Goal: Communication & Community: Answer question/provide support

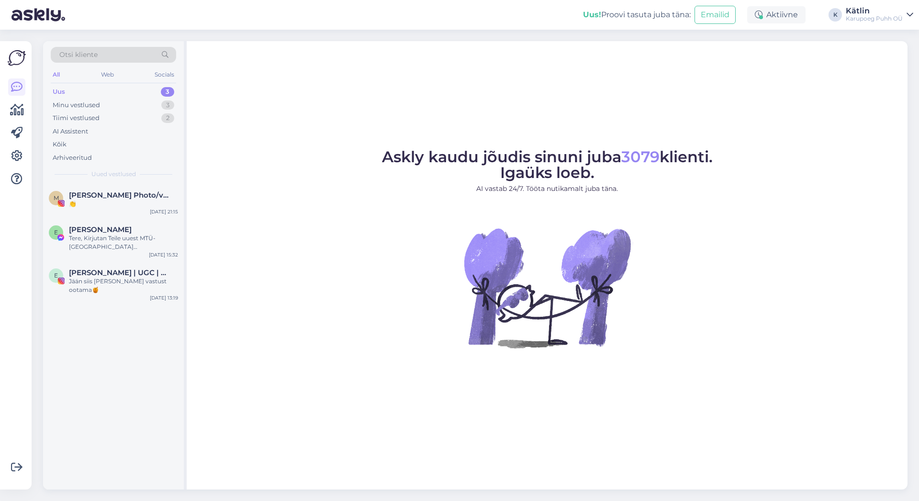
click at [75, 90] on div "Uus 3" at bounding box center [113, 91] width 125 height 13
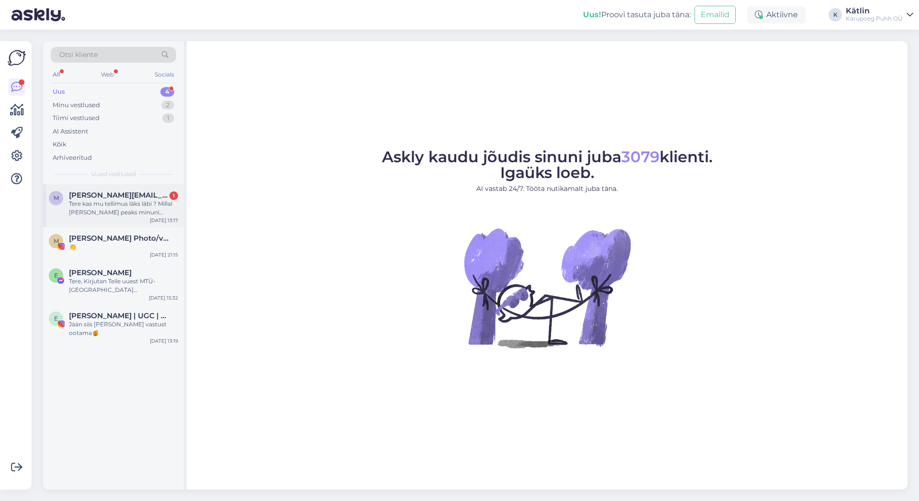
click at [123, 210] on div "Tere kas mu tellimus läks läbi ? Millal [PERSON_NAME] peaks minuni jõudma.telli…" at bounding box center [123, 208] width 109 height 17
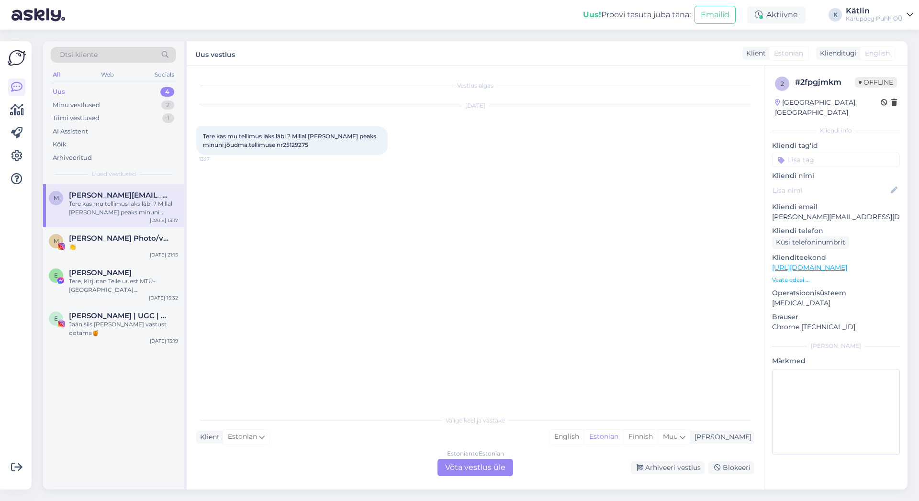
click at [282, 146] on span "Tere kas mu tellimus läks läbi ? Millal [PERSON_NAME] peaks minuni jõudma.telli…" at bounding box center [290, 141] width 175 height 16
copy span "nr25129275"
click at [506, 469] on div "Estonian to Estonian Võta vestlus üle" at bounding box center [475, 467] width 76 height 17
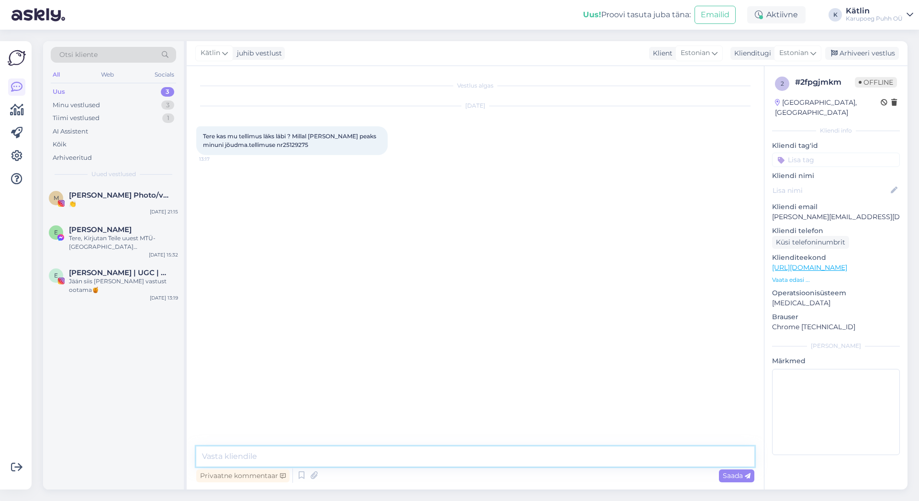
click at [481, 448] on textarea at bounding box center [475, 457] width 558 height 20
paste textarea "nr25129275"
click at [280, 455] on textarea "Tere! Teie tellimus nr25129275" at bounding box center [475, 457] width 558 height 20
click at [353, 453] on textarea "Tere! Teie tellimus 25129275" at bounding box center [475, 457] width 558 height 20
click at [503, 456] on textarea "Tere! Teie tellimus 25129275 [PERSON_NAME] ilusti läbi ning võtame selle töösse…" at bounding box center [475, 457] width 558 height 20
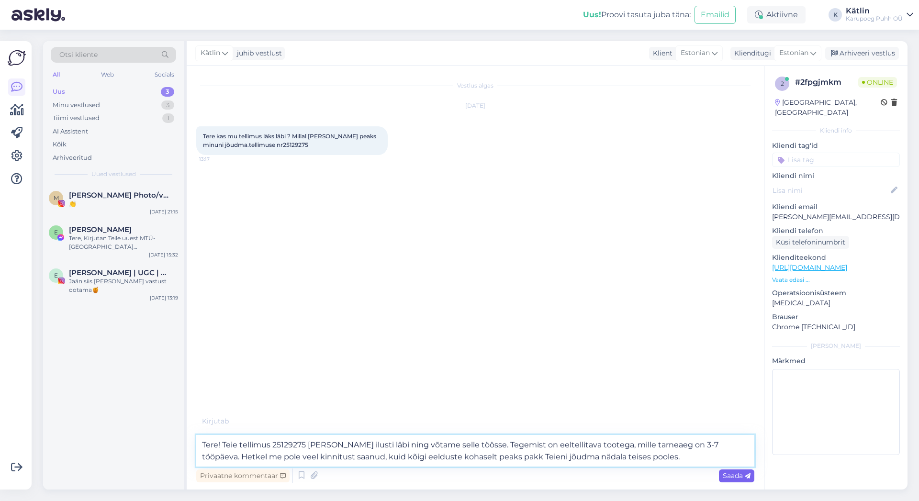
type textarea "Tere! Teie tellimus 25129275 [PERSON_NAME] ilusti läbi ning võtame selle töösse…"
click at [726, 477] on span "Saada" at bounding box center [737, 475] width 28 height 9
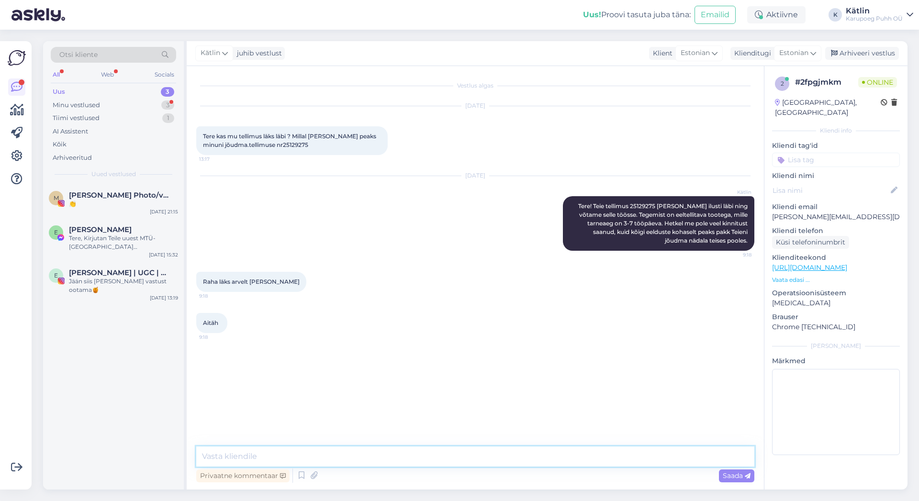
click at [311, 455] on textarea at bounding box center [475, 457] width 558 height 20
type textarea "Palun :)"
click at [880, 52] on div "Arhiveeri vestlus" at bounding box center [862, 53] width 74 height 13
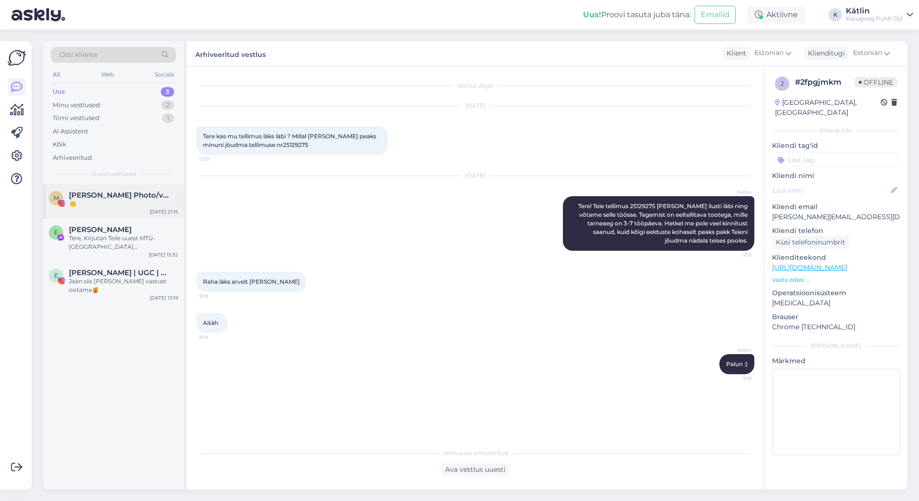
click at [133, 195] on span "[PERSON_NAME] Photo/video" at bounding box center [119, 195] width 100 height 9
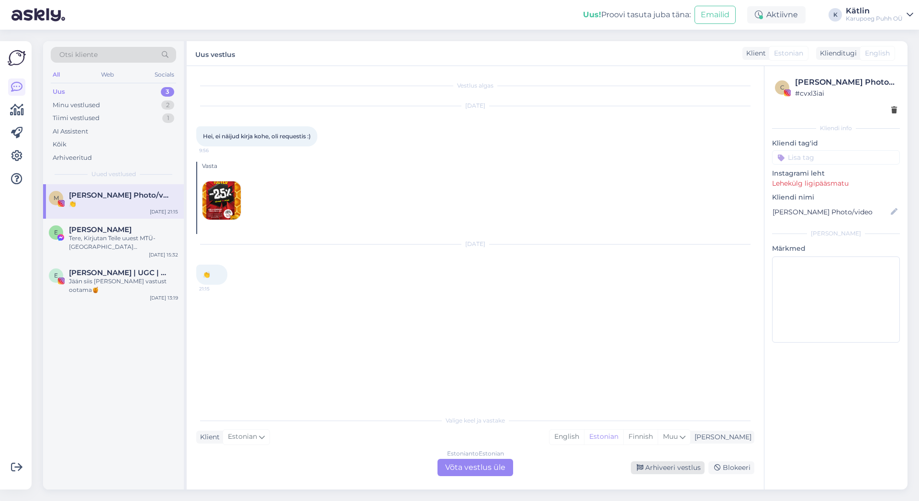
click at [668, 467] on div "Arhiveeri vestlus" at bounding box center [668, 467] width 74 height 13
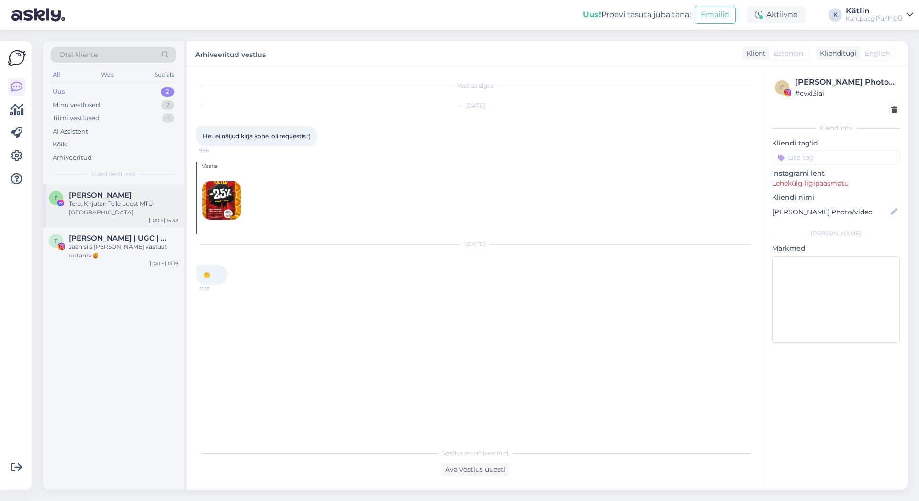
click at [128, 212] on div "Tere, Kirjutan Teile uuest MTÜ-[GEOGRAPHIC_DATA][PERSON_NAME]. Nimelt korraldam…" at bounding box center [123, 208] width 109 height 17
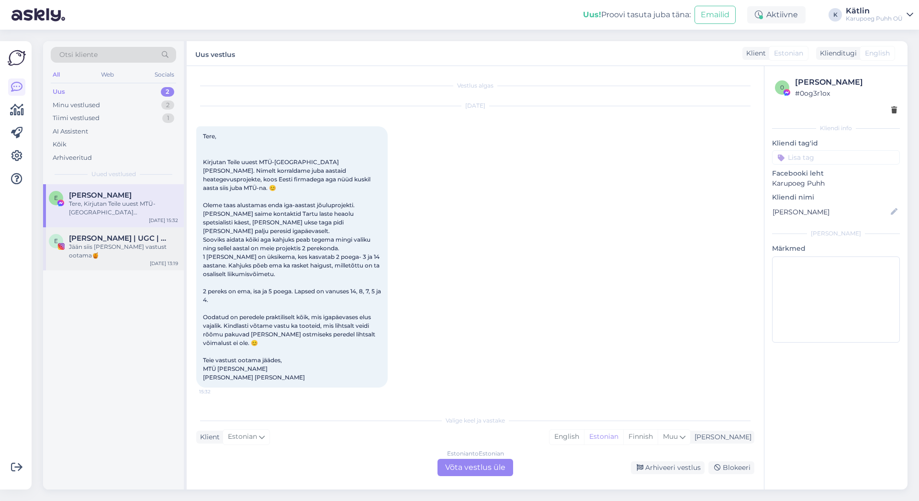
click at [132, 239] on span "[PERSON_NAME] | UGC | FOTOGRAAF" at bounding box center [119, 238] width 100 height 9
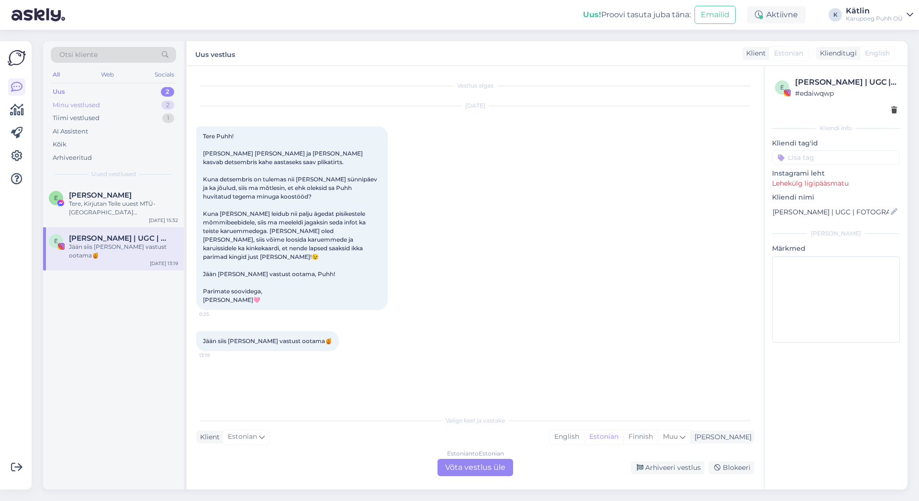
click at [93, 100] on div "Minu vestlused 2" at bounding box center [113, 105] width 125 height 13
click at [92, 248] on div "Tere! Great Pretenders liblikakleit, tiivad ja peavõru on komplekt 4- kuni 6-aa…" at bounding box center [123, 251] width 109 height 17
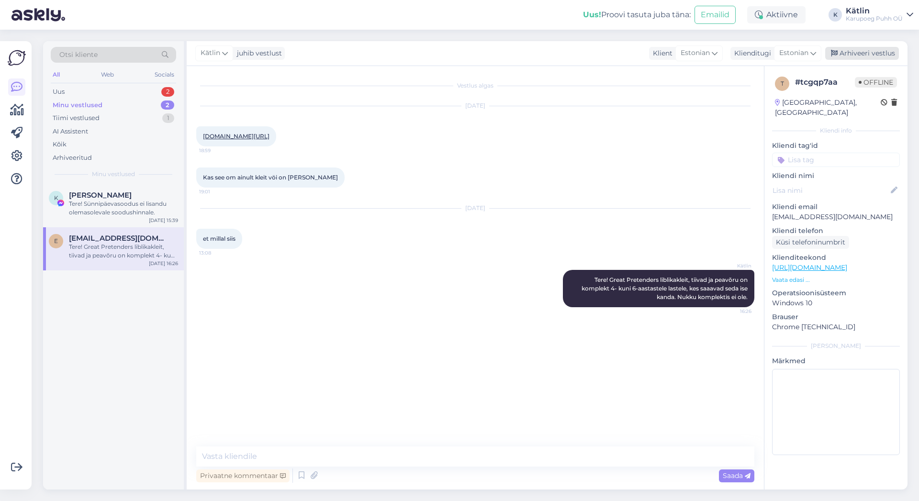
click at [874, 53] on div "Arhiveeri vestlus" at bounding box center [862, 53] width 74 height 13
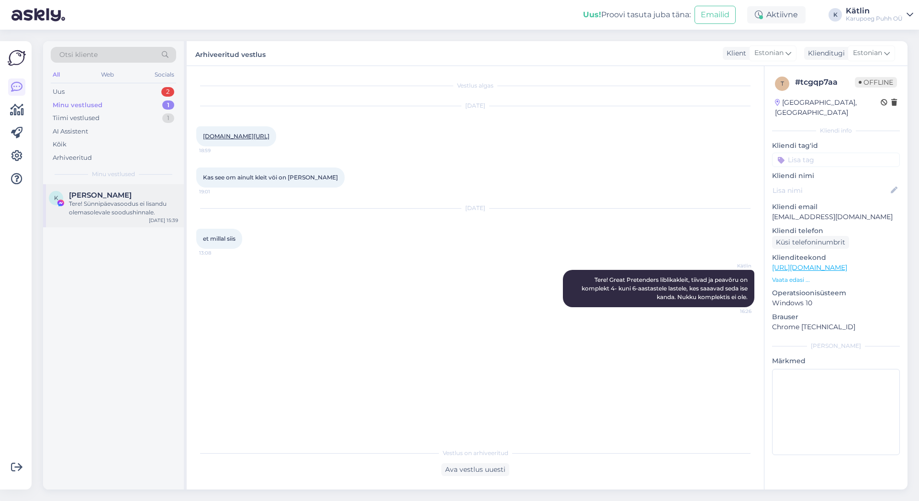
click at [114, 202] on div "Tere! Sünnipäevasoodus ei lisandu olemasolevale soodushinnale." at bounding box center [123, 208] width 109 height 17
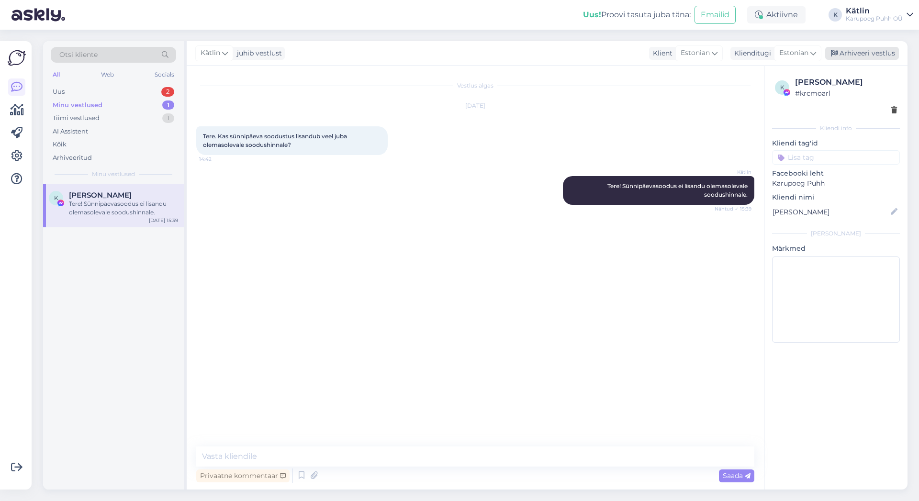
click at [872, 48] on div "Arhiveeri vestlus" at bounding box center [862, 53] width 74 height 13
